Goal: Task Accomplishment & Management: Complete application form

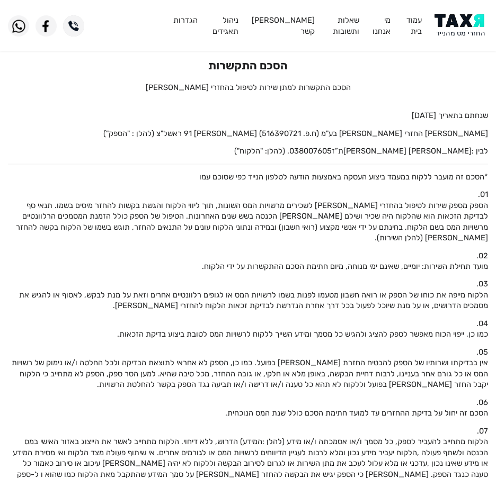
click at [450, 18] on img at bounding box center [461, 26] width 54 height 24
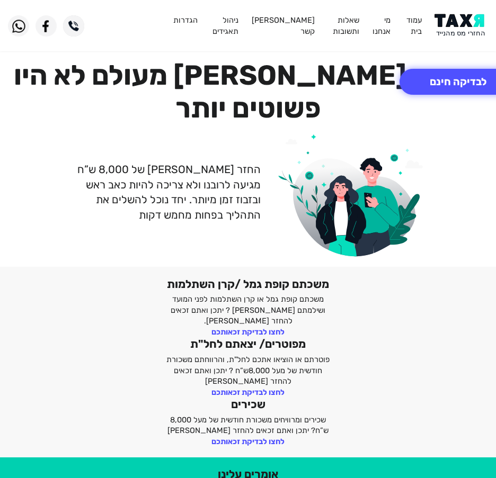
click at [457, 16] on img at bounding box center [461, 26] width 54 height 24
click at [450, 79] on button "לבדיקה חינם" at bounding box center [457, 82] width 117 height 26
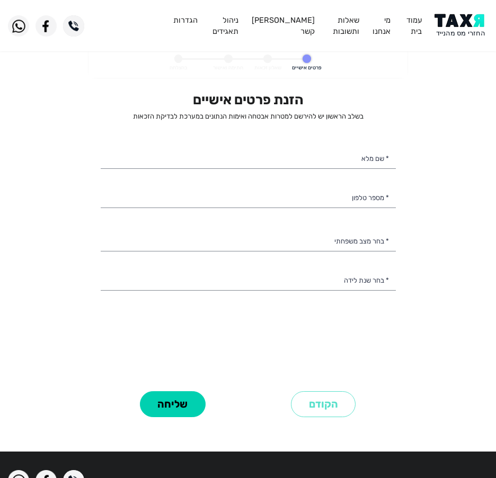
select select
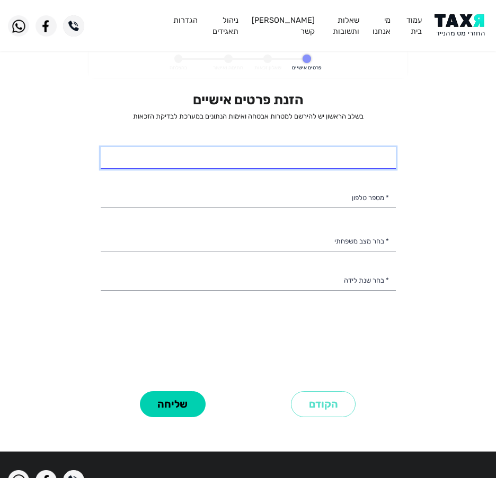
click at [352, 162] on input "* שם מלא" at bounding box center [248, 158] width 295 height 22
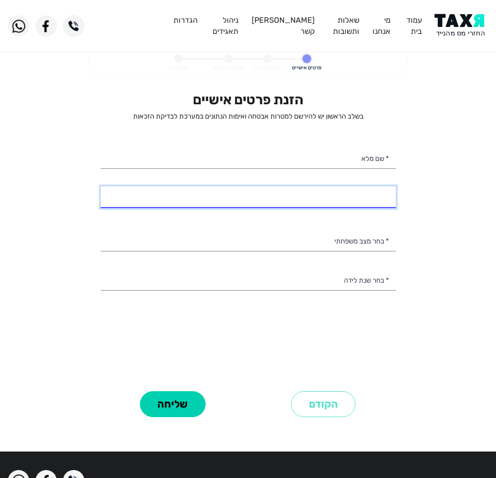
click at [353, 200] on input "* מספר טלפון" at bounding box center [248, 197] width 295 height 22
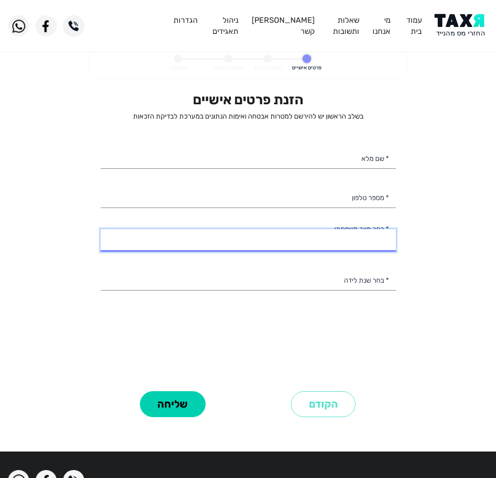
click at [332, 240] on select "רווק/ה נשוי/אה גרוש/ה אלמן/נה" at bounding box center [248, 240] width 295 height 22
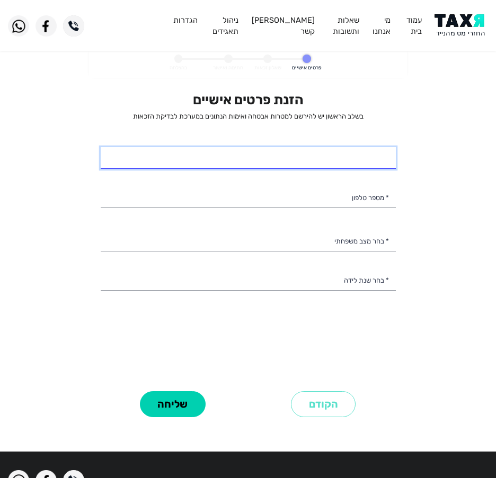
click at [320, 158] on input "* שם מלא" at bounding box center [248, 158] width 295 height 22
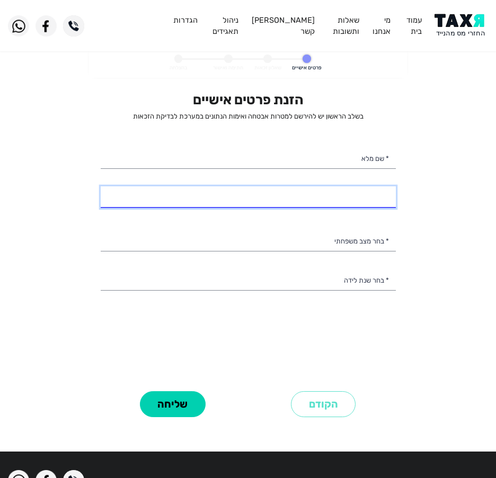
click at [178, 190] on input "* מספר טלפון" at bounding box center [248, 197] width 295 height 22
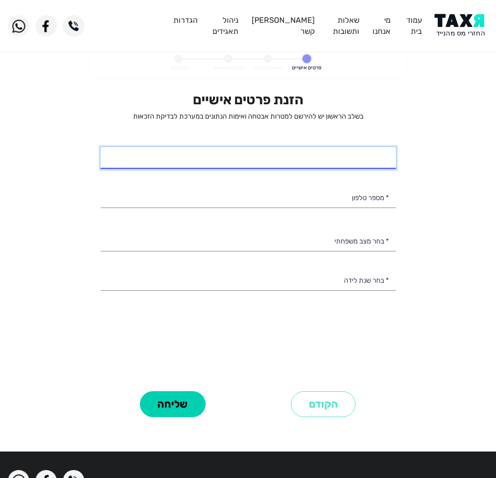
click at [238, 165] on input "* שם מלא" at bounding box center [248, 158] width 295 height 22
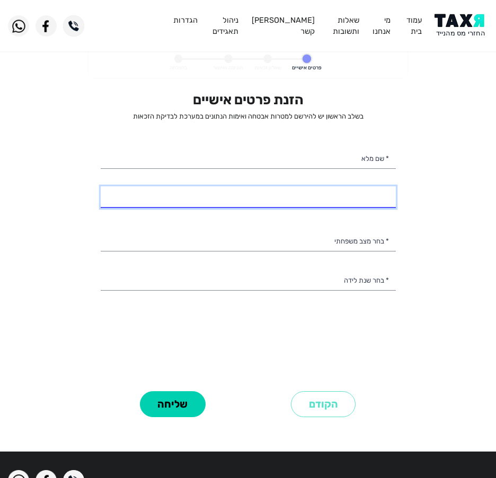
click at [237, 200] on input "* מספר טלפון" at bounding box center [248, 197] width 295 height 22
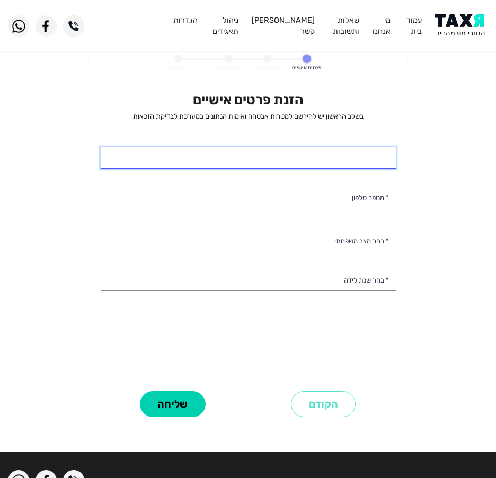
click at [254, 163] on input "* שם מלא" at bounding box center [248, 158] width 295 height 22
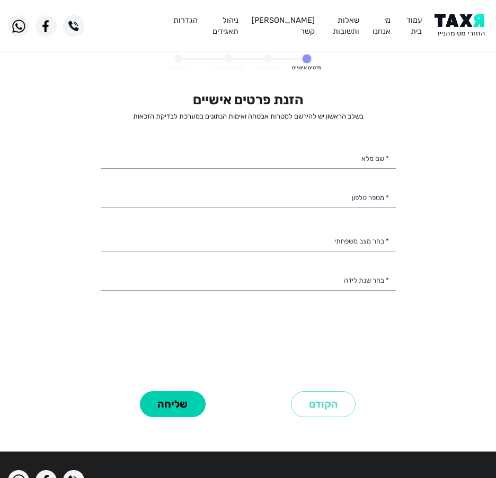
click at [213, 210] on div "הזנת פרטים אישיים בשלב הראשון יש להירשם למטרות אבטחה ואימות הנתונים במערכת לבדי…" at bounding box center [248, 240] width 295 height 297
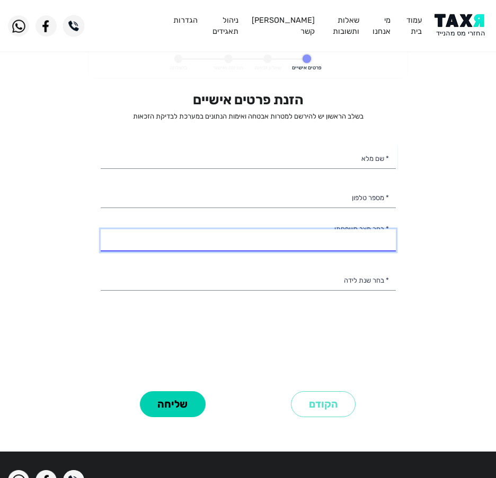
click at [220, 243] on select "רווק/ה נשוי/אה גרוש/ה אלמן/נה" at bounding box center [248, 240] width 295 height 22
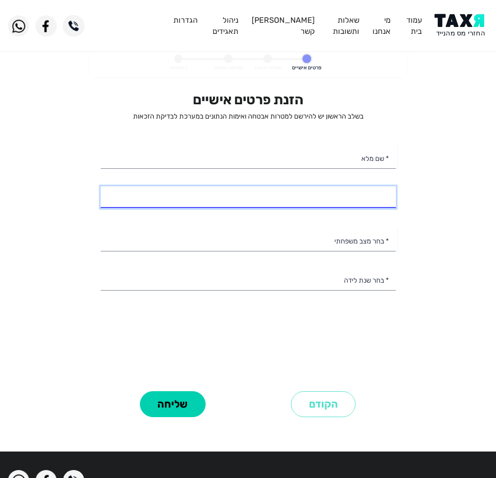
click at [174, 202] on input "* מספר טלפון" at bounding box center [248, 197] width 295 height 22
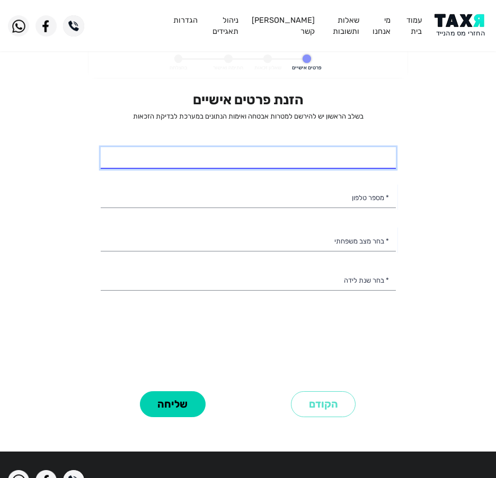
click at [114, 156] on input "* שם מלא" at bounding box center [248, 158] width 295 height 22
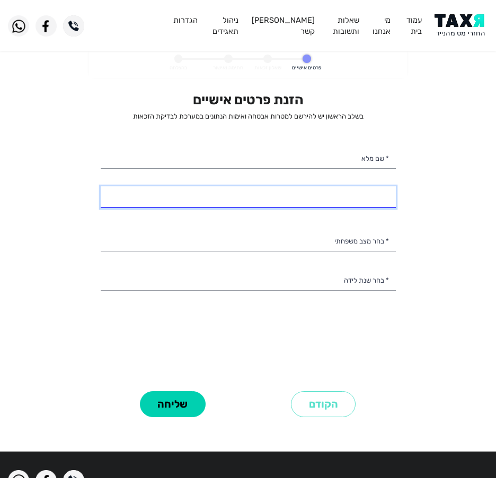
click at [295, 197] on input "* מספר טלפון" at bounding box center [248, 197] width 295 height 22
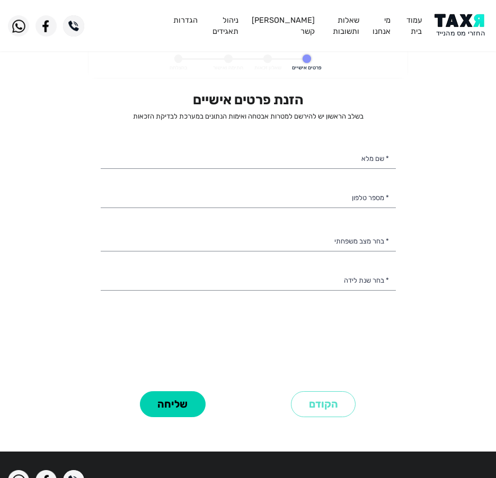
click at [265, 142] on div "הזנת פרטים אישיים בשלב הראשון יש להירשם למטרות אבטחה ואימות הנתונים במערכת לבדי…" at bounding box center [248, 240] width 295 height 297
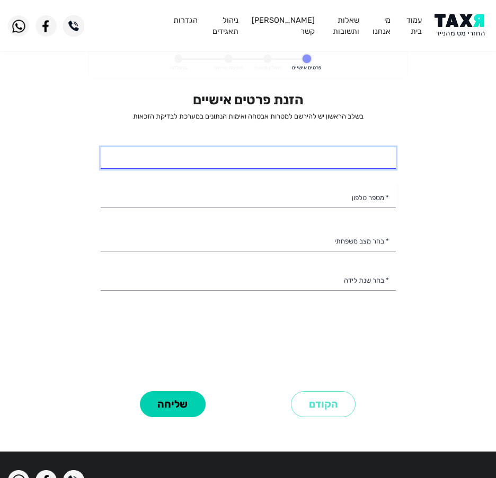
click at [254, 148] on input "* שם מלא" at bounding box center [248, 158] width 295 height 22
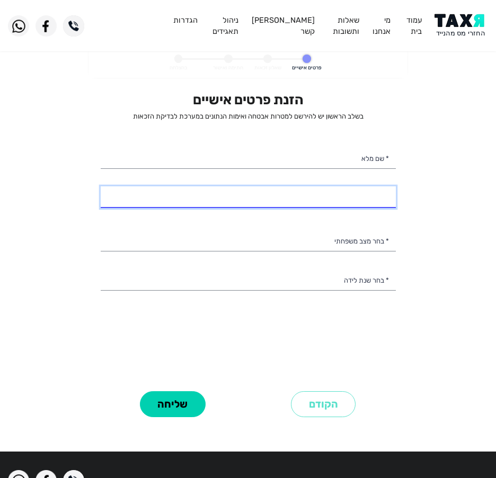
click at [325, 206] on input "* מספר טלפון" at bounding box center [248, 197] width 295 height 22
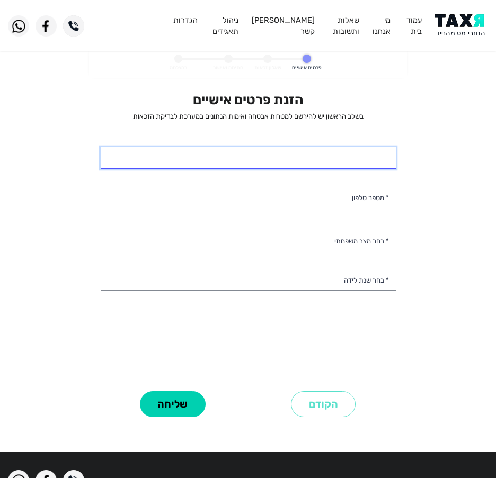
click at [314, 164] on input "* שם מלא" at bounding box center [248, 158] width 295 height 22
type input "דניאל ישכרוב"
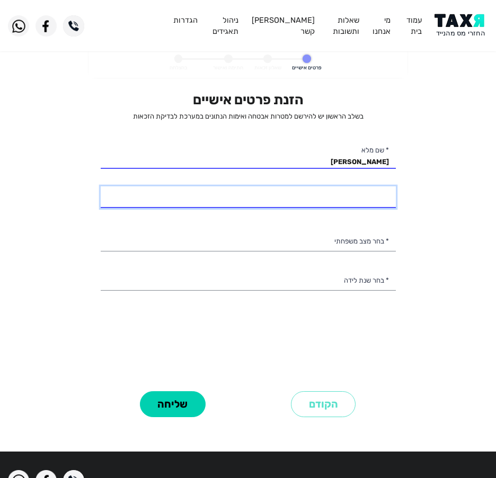
click at [301, 197] on input "* מספר טלפון" at bounding box center [248, 197] width 295 height 22
type input "052-6480916"
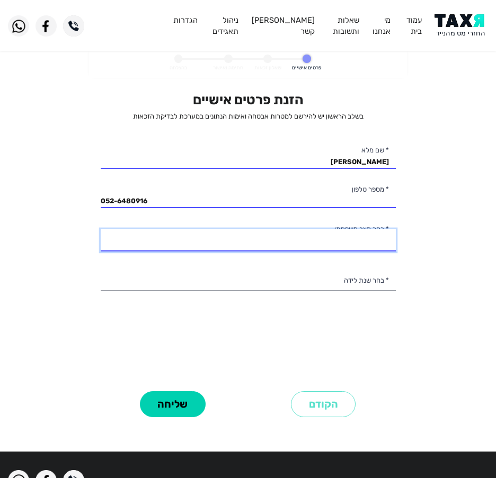
click at [296, 246] on select "רווק/ה נשוי/אה גרוש/ה אלמן/נה" at bounding box center [248, 240] width 295 height 22
select select "1: Single"
click at [101, 229] on select "רווק/ה נשוי/אה גרוש/ה אלמן/נה" at bounding box center [248, 240] width 295 height 22
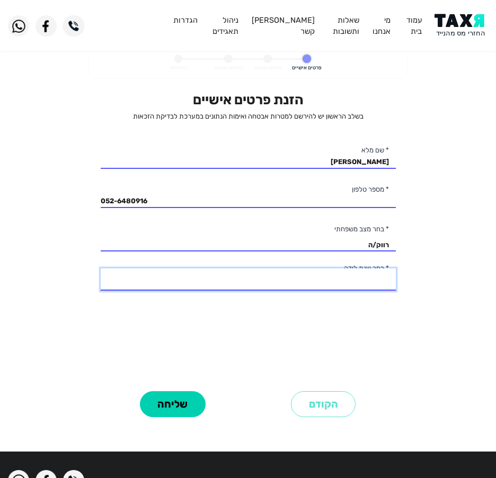
click at [284, 279] on select "2003 2002 2001 2000 1999 1998 1997 1996 1995 1994 1993 1992 1991 1990 1989 1988…" at bounding box center [248, 280] width 295 height 22
select select "6: 1998"
click at [101, 269] on select "2003 2002 2001 2000 1999 1998 1997 1996 1995 1994 1993 1992 1991 1990 1989 1988…" at bounding box center [248, 280] width 295 height 22
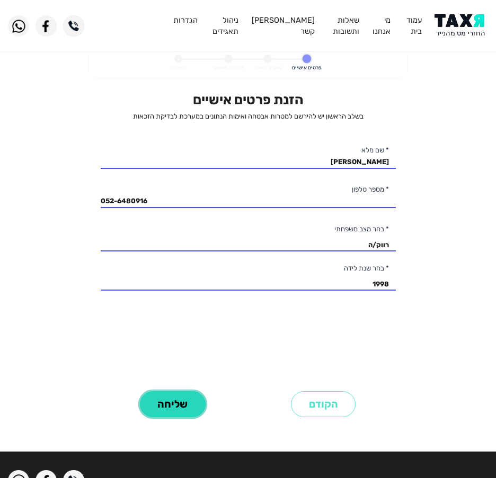
click at [171, 398] on button "שליחה" at bounding box center [173, 404] width 66 height 26
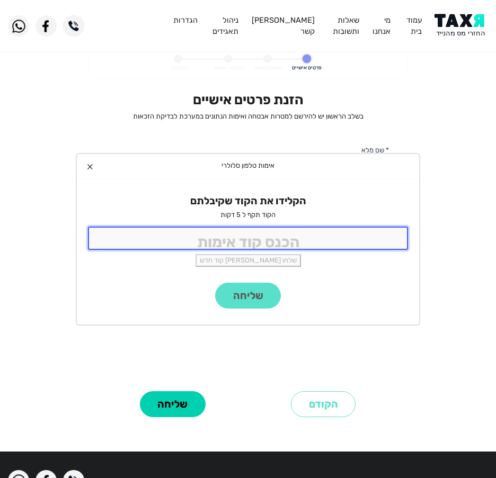
click at [242, 236] on input "tel" at bounding box center [248, 238] width 320 height 23
type input "9988"
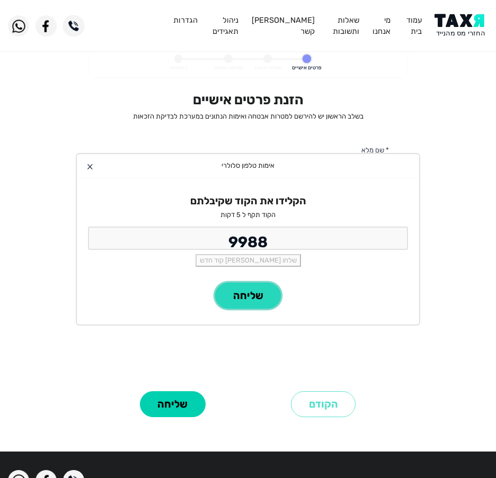
click at [256, 284] on button "שליחה" at bounding box center [248, 296] width 66 height 26
